Goal: Book appointment/travel/reservation

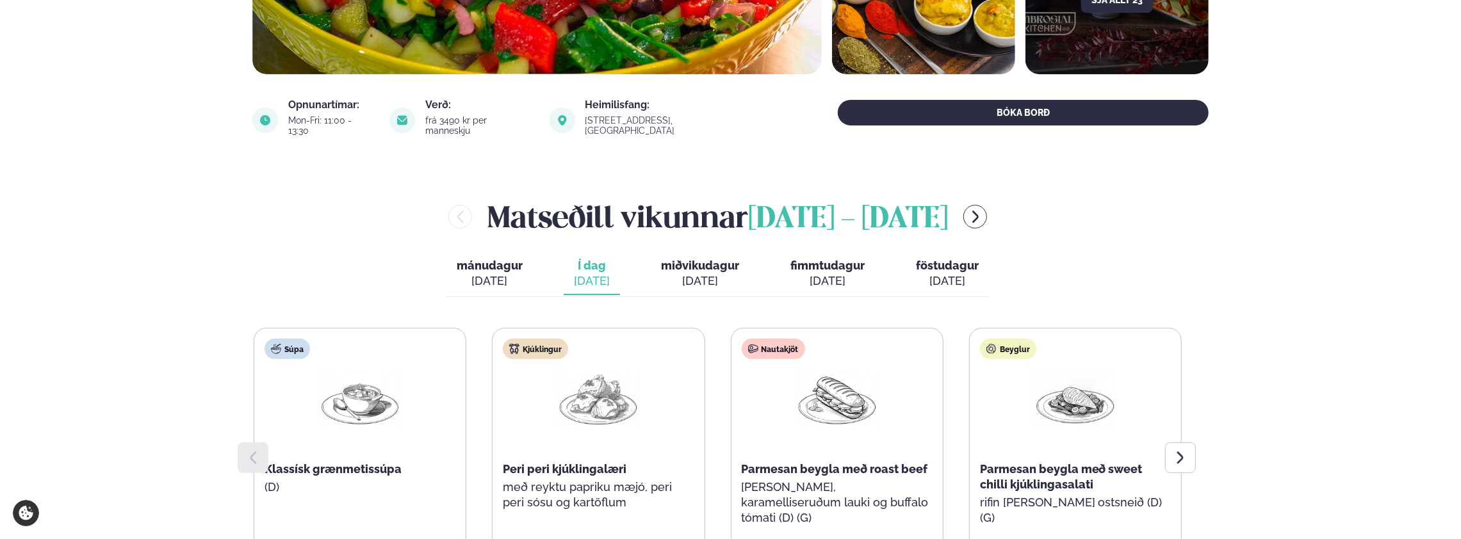
scroll to position [384, 0]
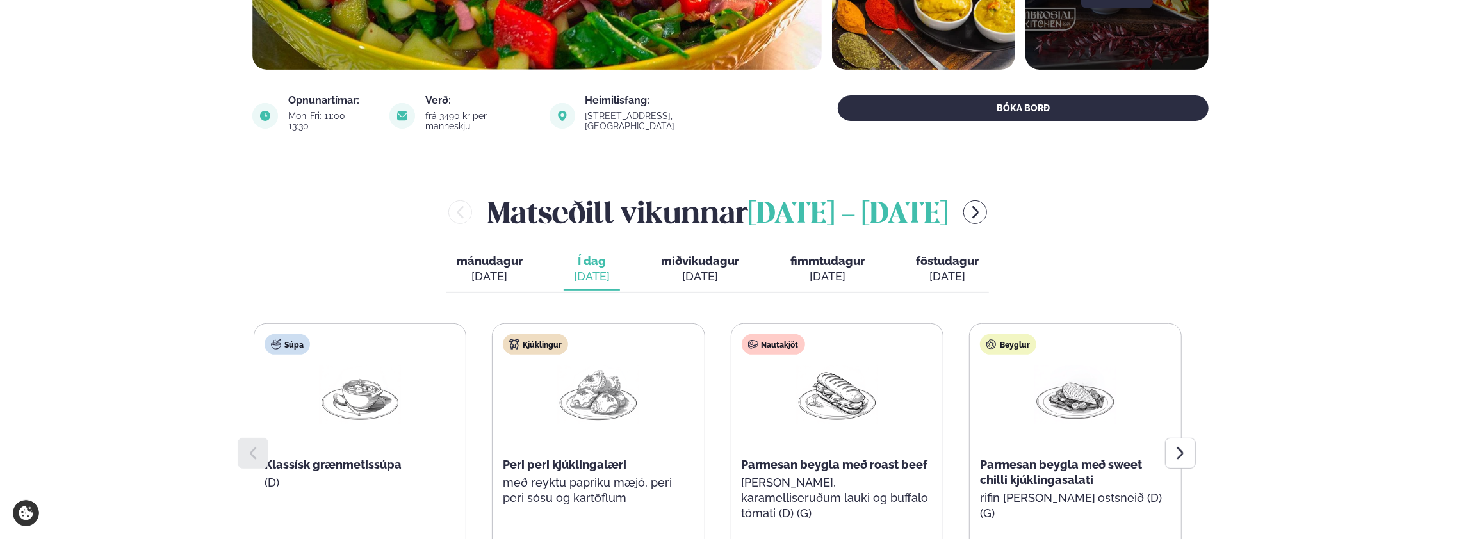
click at [471, 254] on span "mánudagur" at bounding box center [490, 260] width 66 height 13
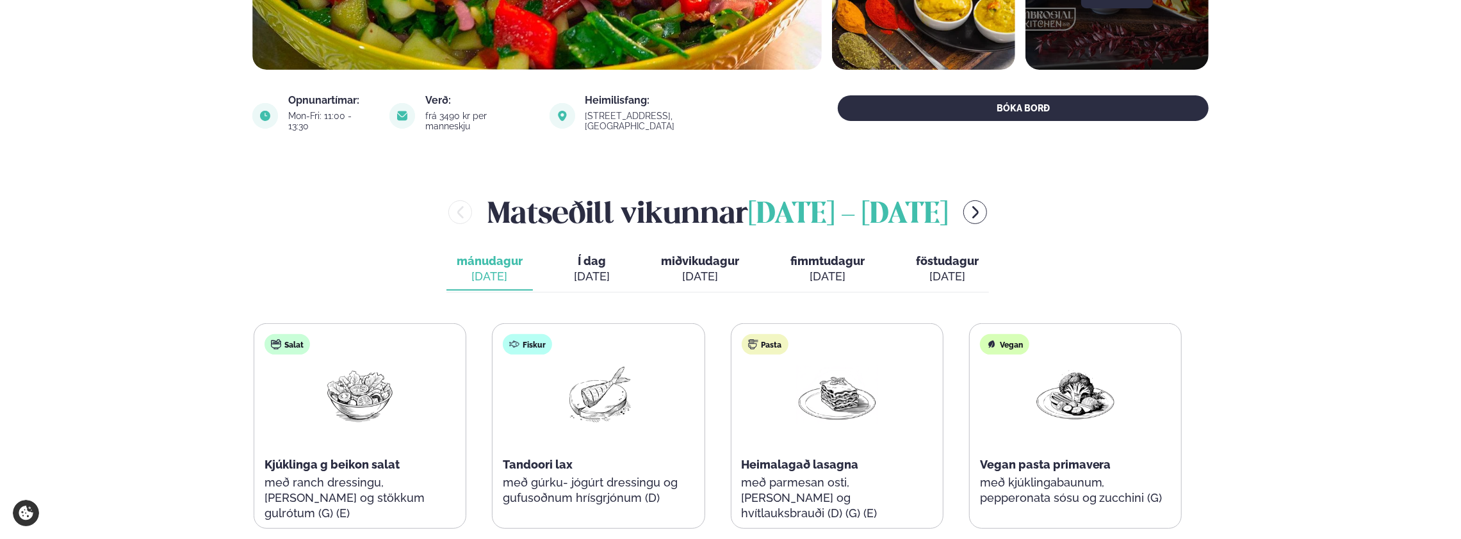
click at [596, 254] on span "Í dag" at bounding box center [592, 261] width 36 height 15
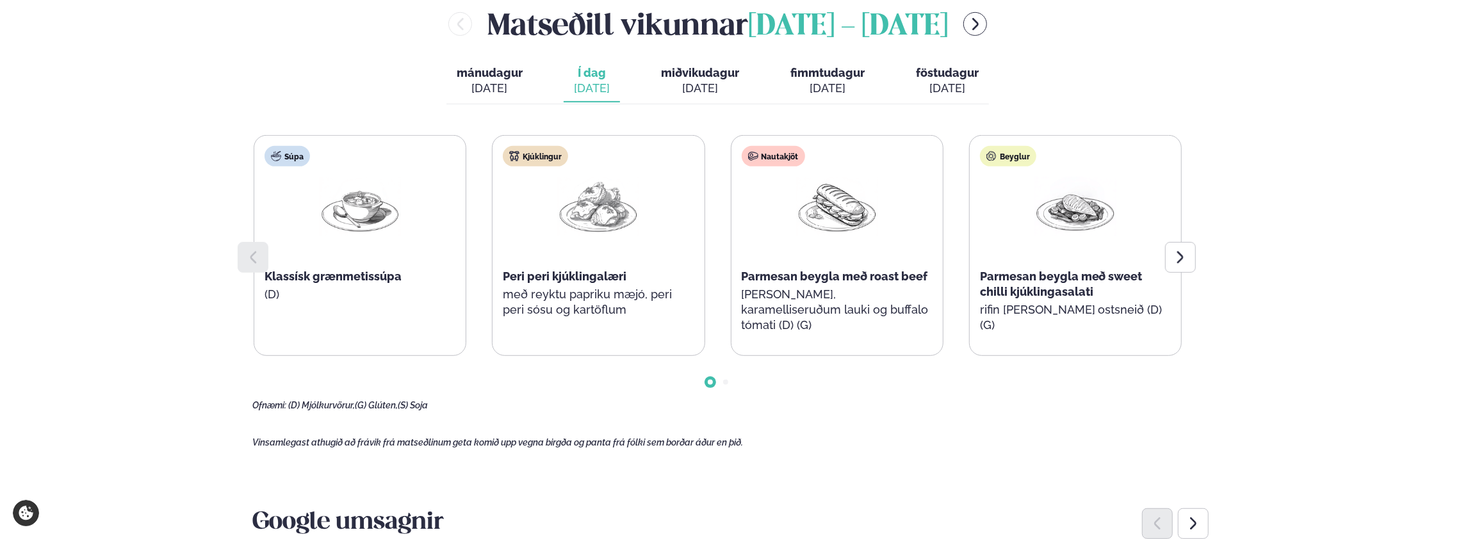
scroll to position [576, 0]
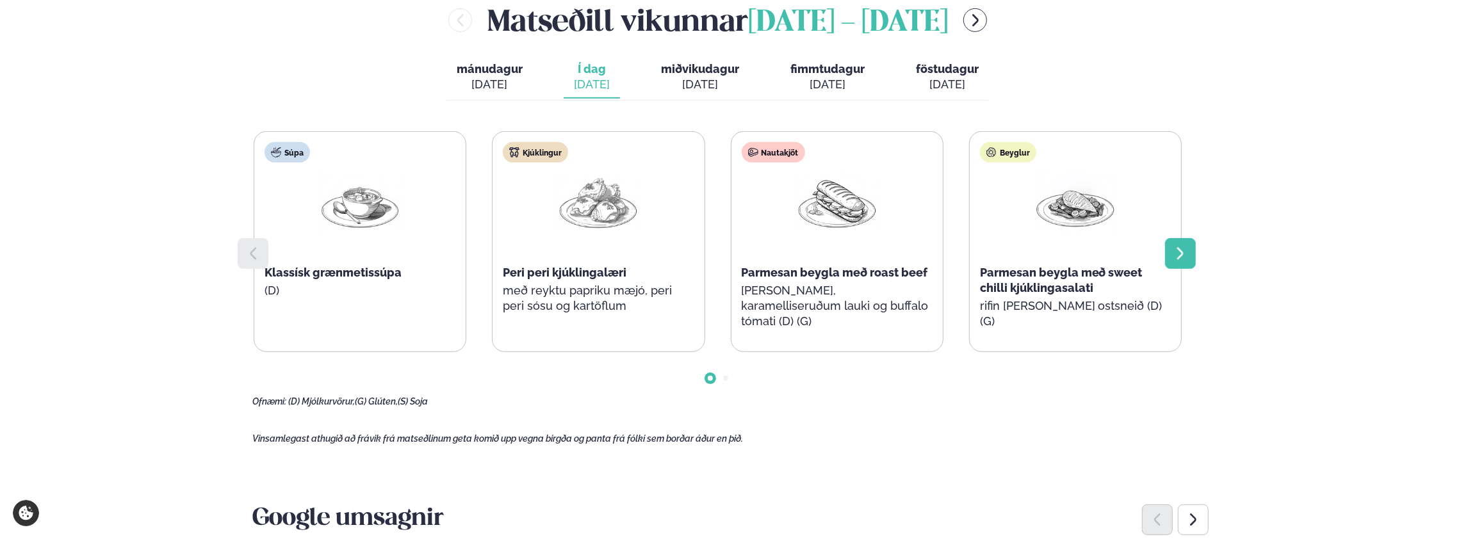
click at [954, 248] on icon at bounding box center [1180, 253] width 6 height 12
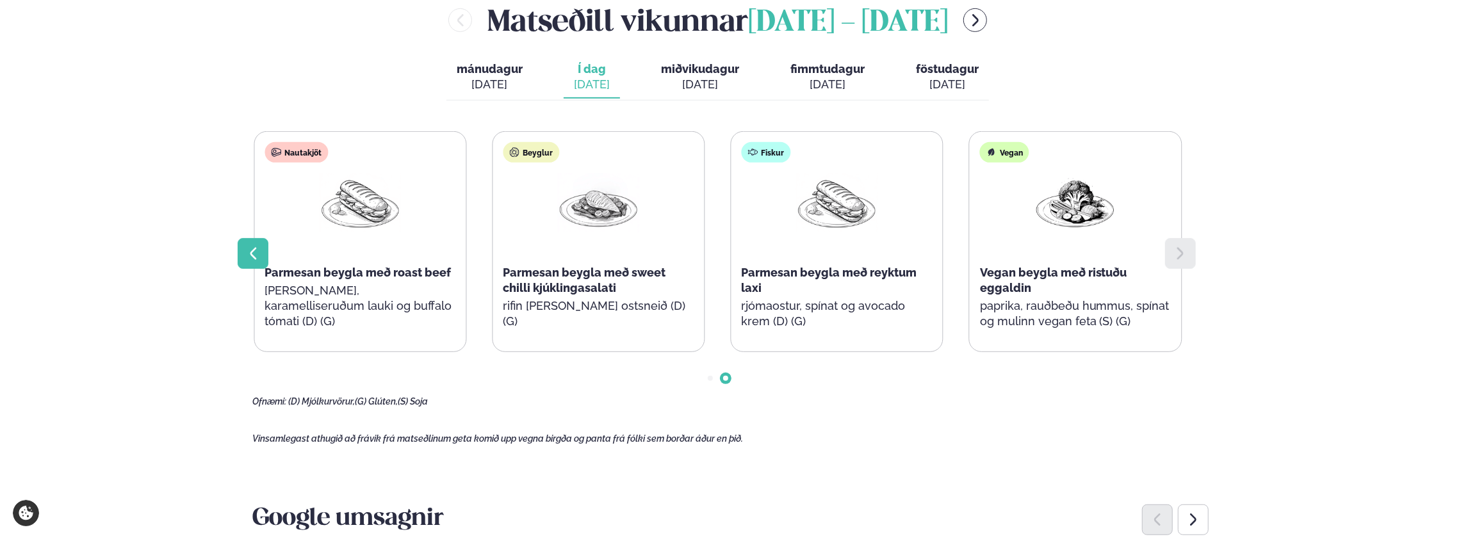
click at [252, 247] on icon at bounding box center [253, 253] width 6 height 12
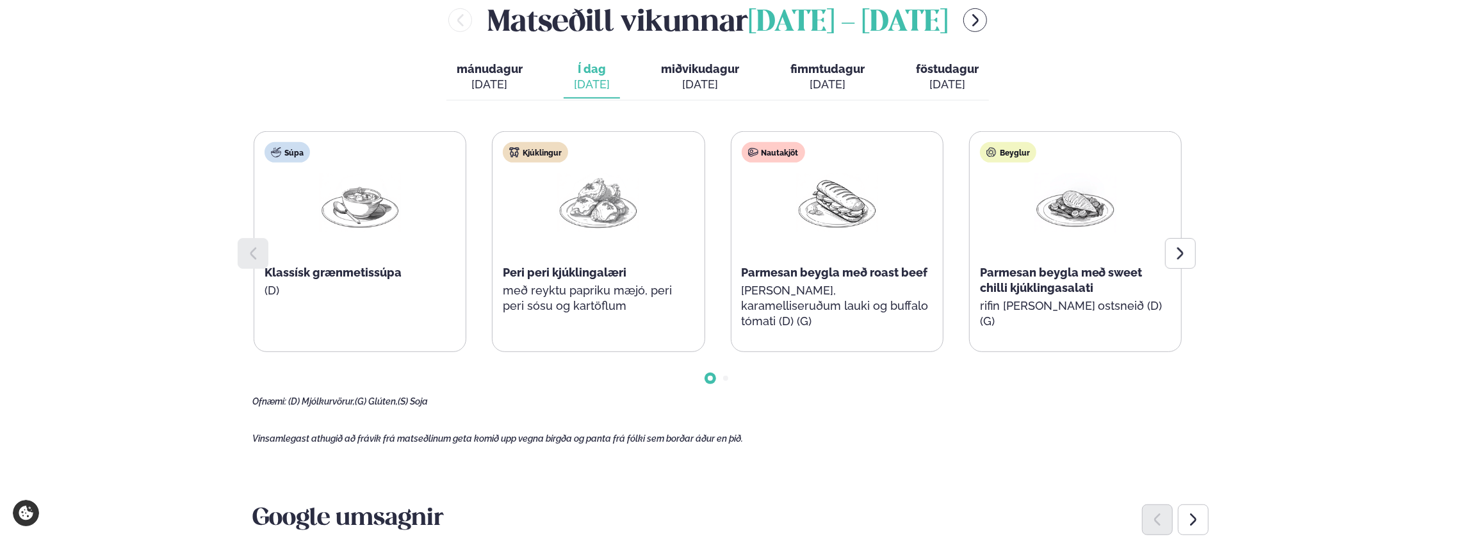
click at [699, 62] on span "miðvikudagur" at bounding box center [700, 68] width 78 height 13
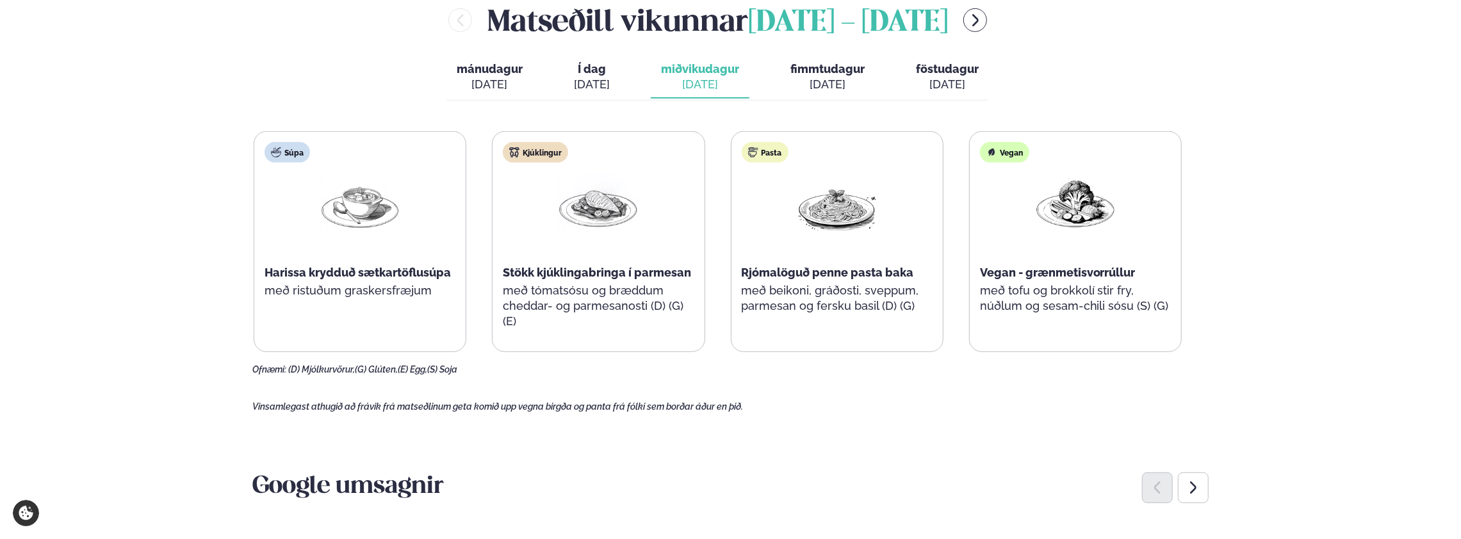
click at [832, 62] on span "fimmtudagur" at bounding box center [827, 68] width 74 height 13
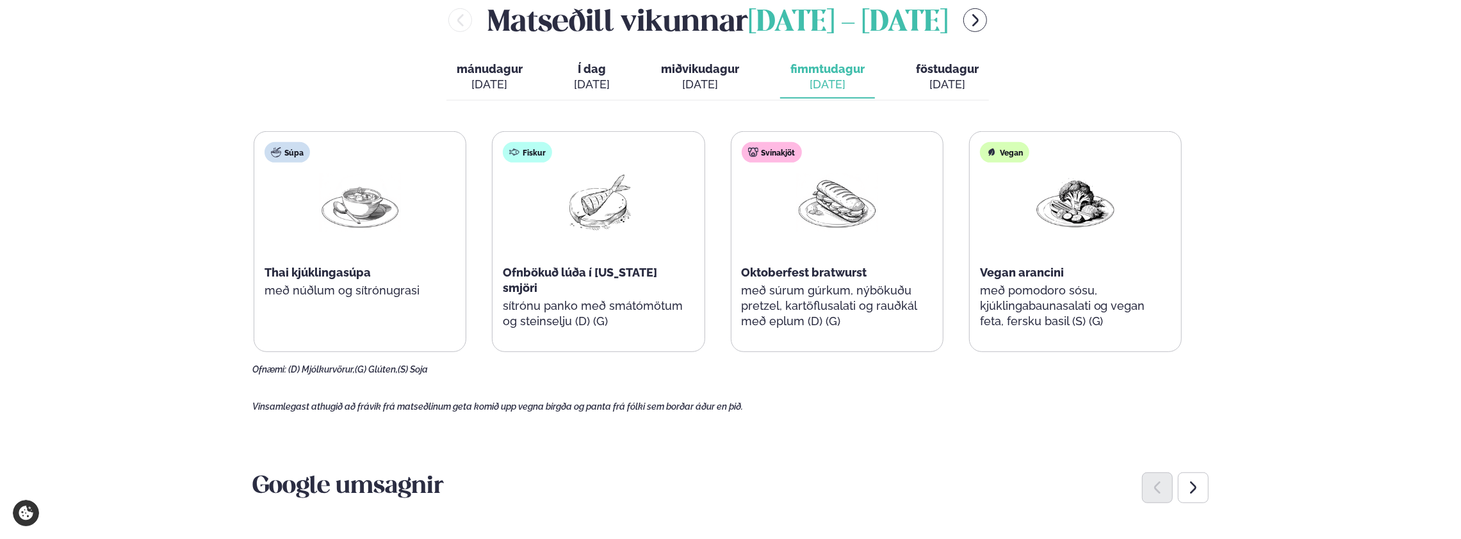
click at [729, 62] on span "miðvikudagur" at bounding box center [700, 68] width 78 height 13
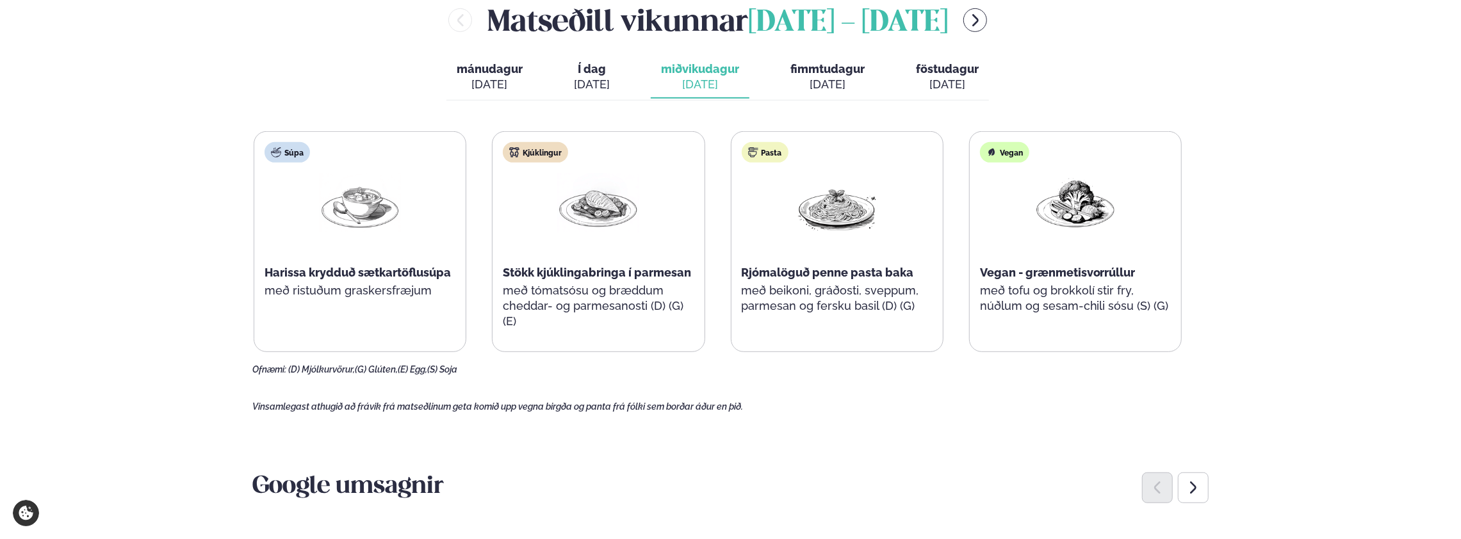
click at [834, 65] on span "fimmtudagur" at bounding box center [827, 68] width 74 height 13
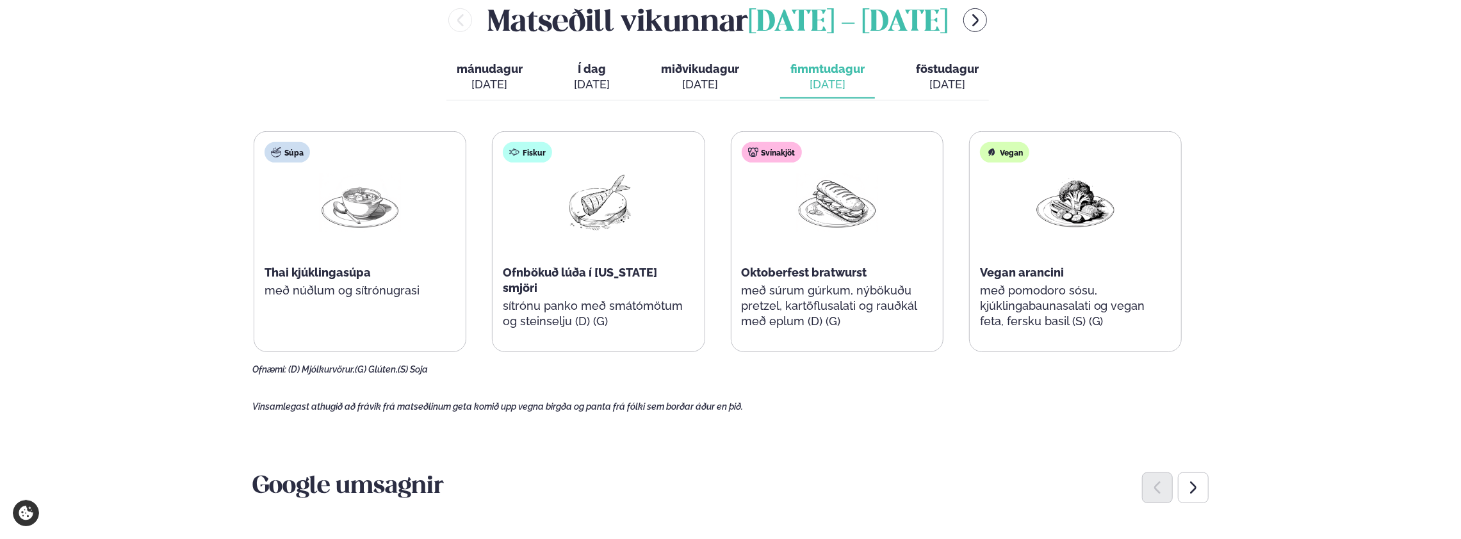
click at [938, 63] on span "föstudagur" at bounding box center [947, 68] width 63 height 13
